Goal: Book appointment/travel/reservation

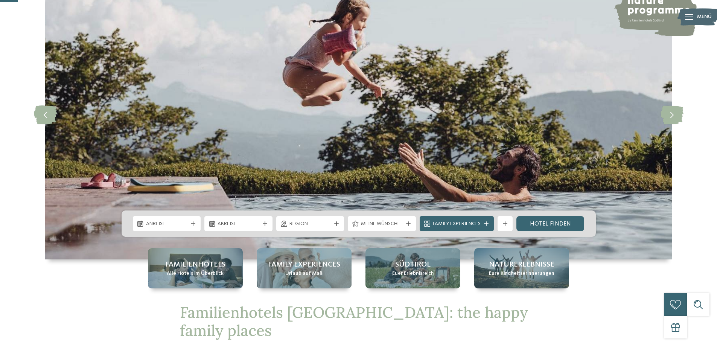
scroll to position [113, 0]
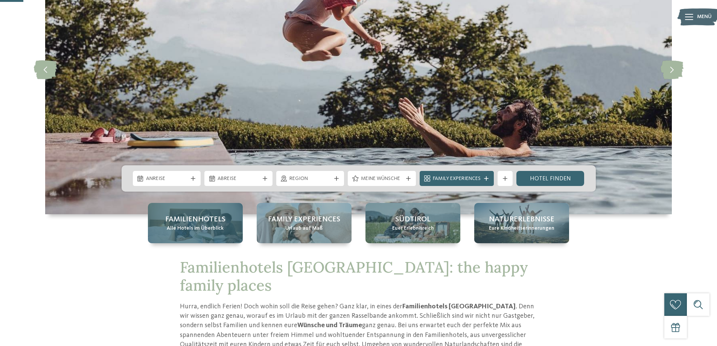
click at [204, 218] on span "Familienhotels" at bounding box center [195, 219] width 60 height 11
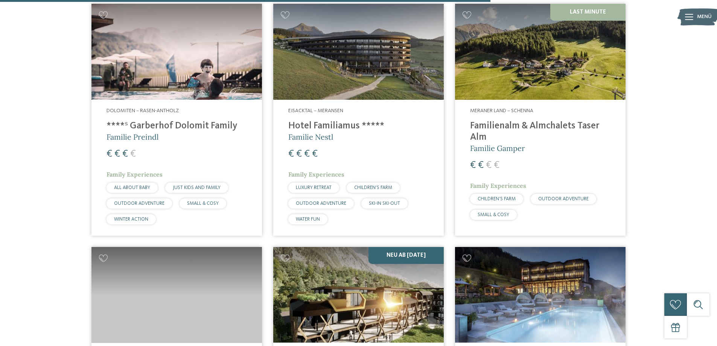
scroll to position [1883, 0]
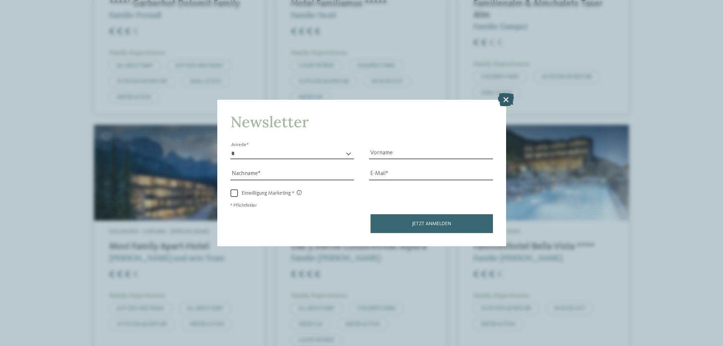
click at [507, 104] on icon at bounding box center [506, 99] width 16 height 13
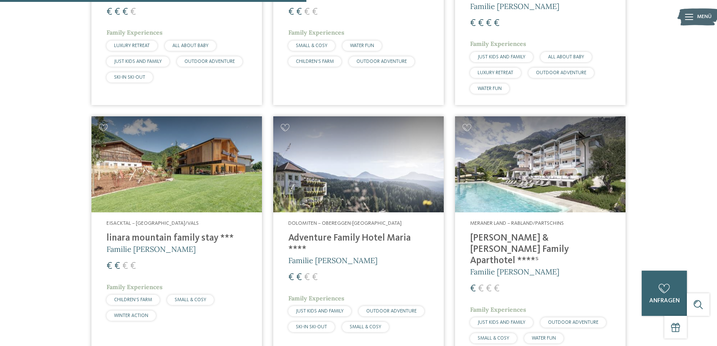
scroll to position [1054, 0]
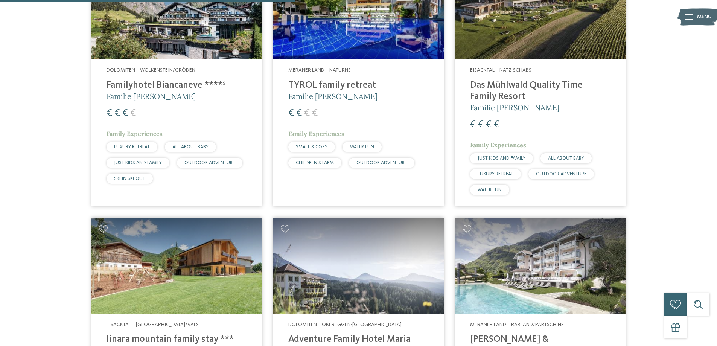
click at [150, 145] on span "LUXURY RETREAT" at bounding box center [132, 147] width 36 height 5
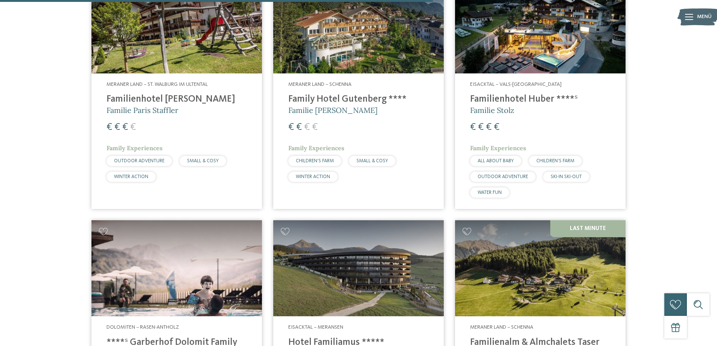
scroll to position [1732, 0]
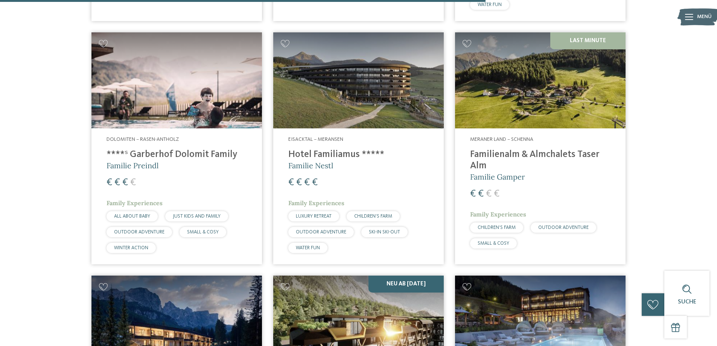
click at [159, 149] on h4 "****ˢ Garberhof Dolomit Family" at bounding box center [177, 154] width 140 height 11
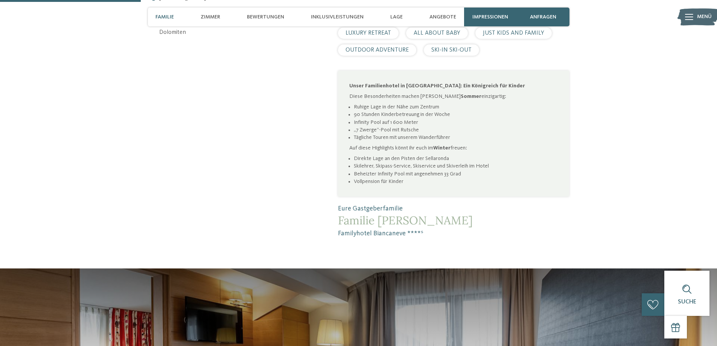
scroll to position [452, 0]
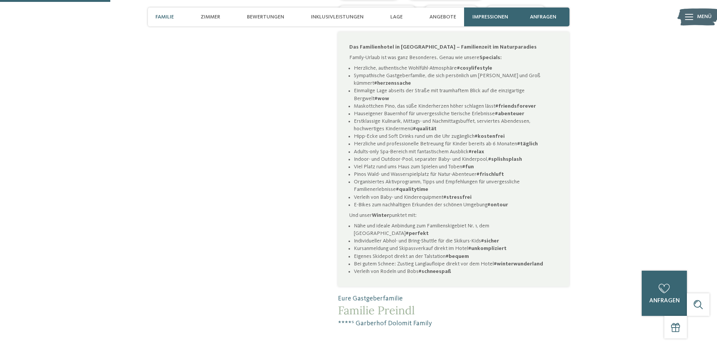
scroll to position [452, 0]
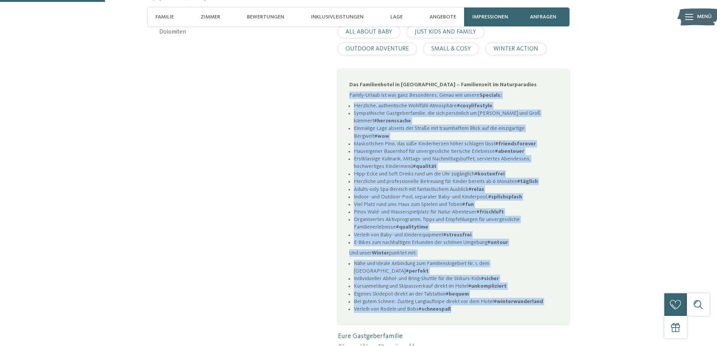
drag, startPoint x: 350, startPoint y: 96, endPoint x: 521, endPoint y: 299, distance: 265.1
click at [521, 299] on div "Das Familienhotel in Antholz – Familienzeit im Naturparadies Family-Urlaub ist …" at bounding box center [453, 197] width 209 height 232
copy div "Family-Urlaub ist was ganz Besonderes. Genau wie unsere Specials: Herzliche, au…"
